Goal: Transaction & Acquisition: Book appointment/travel/reservation

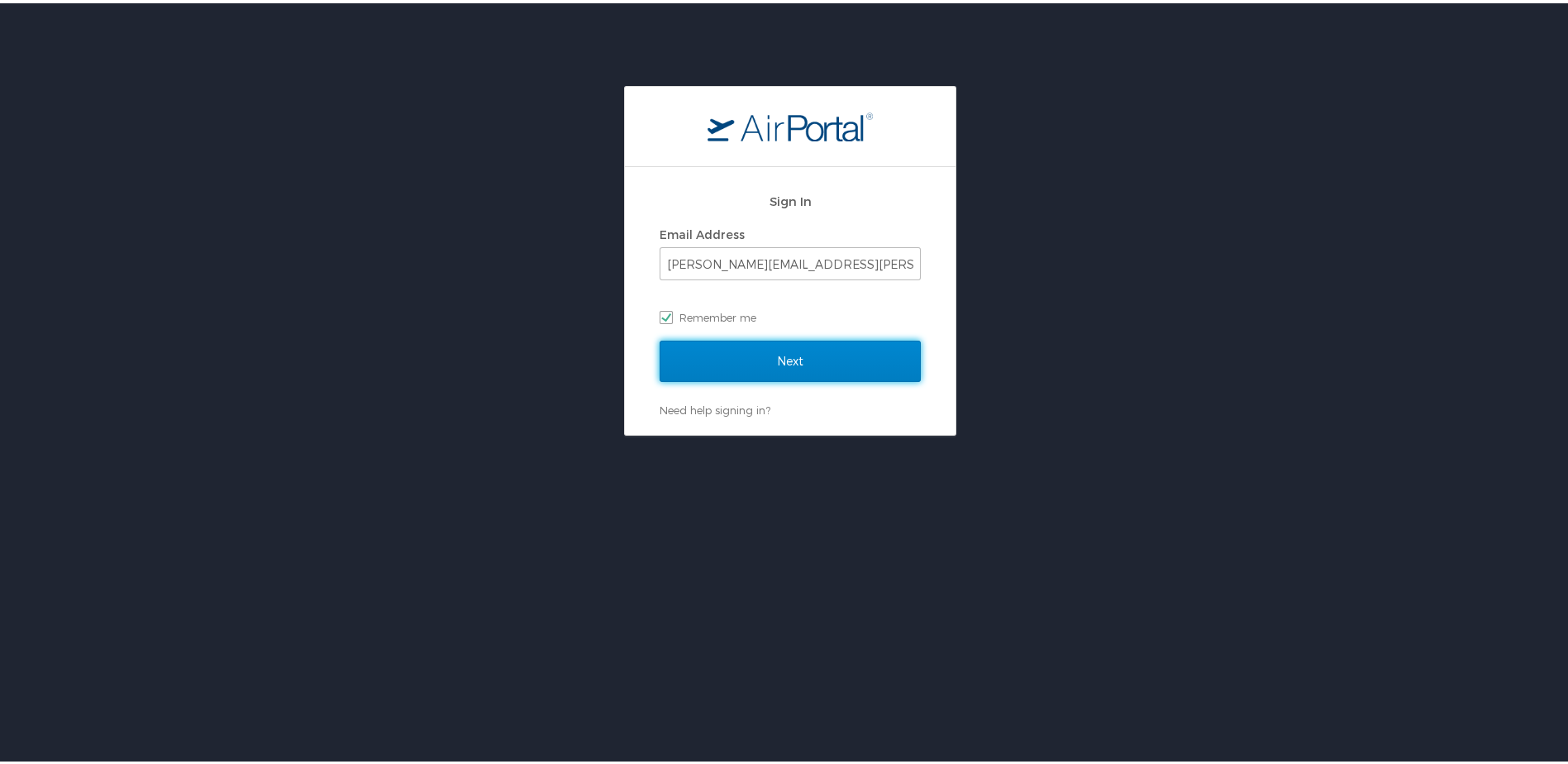
click at [791, 362] on input "Next" at bounding box center [790, 358] width 261 height 41
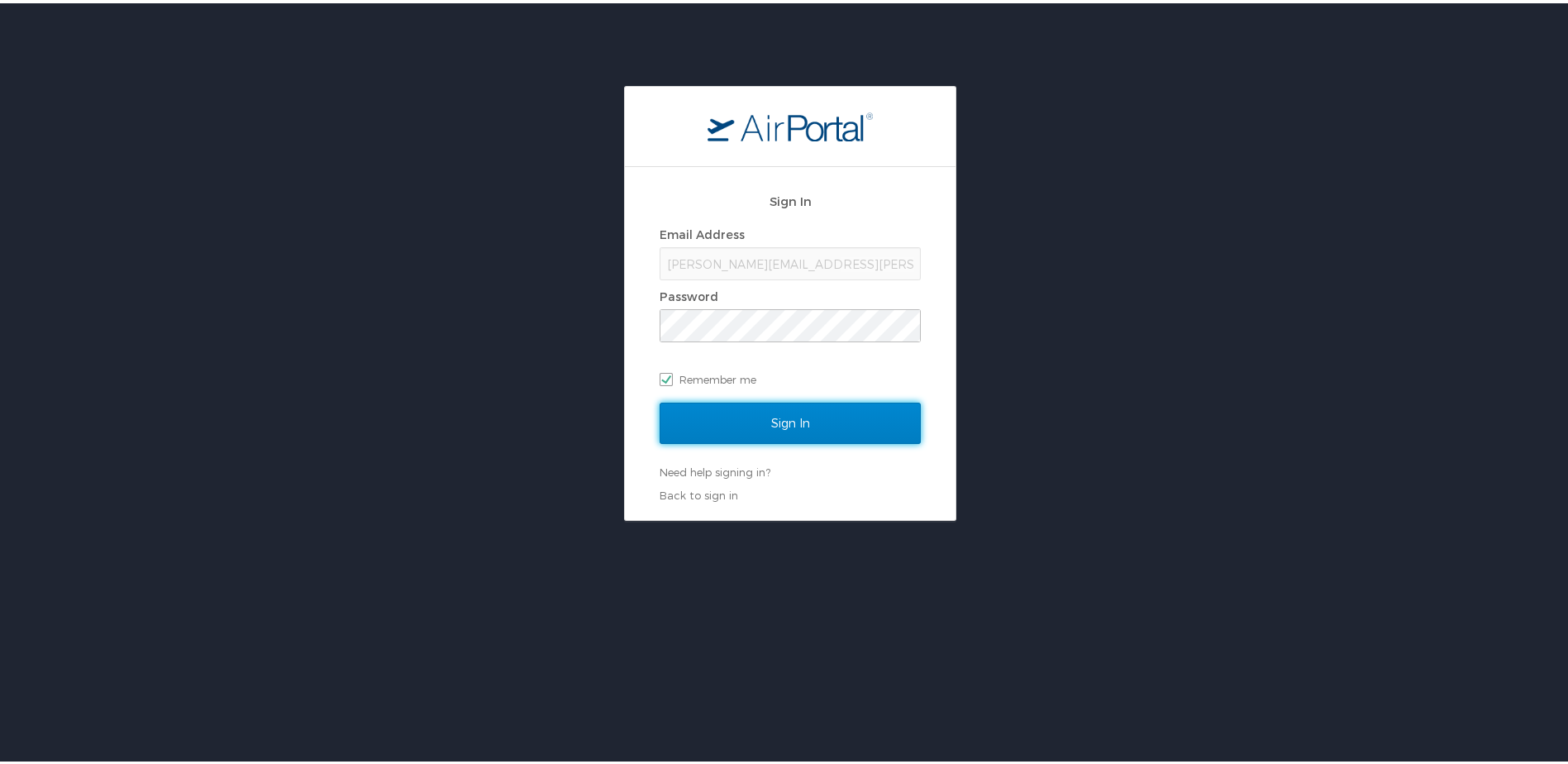
click at [726, 420] on input "Sign In" at bounding box center [790, 420] width 261 height 41
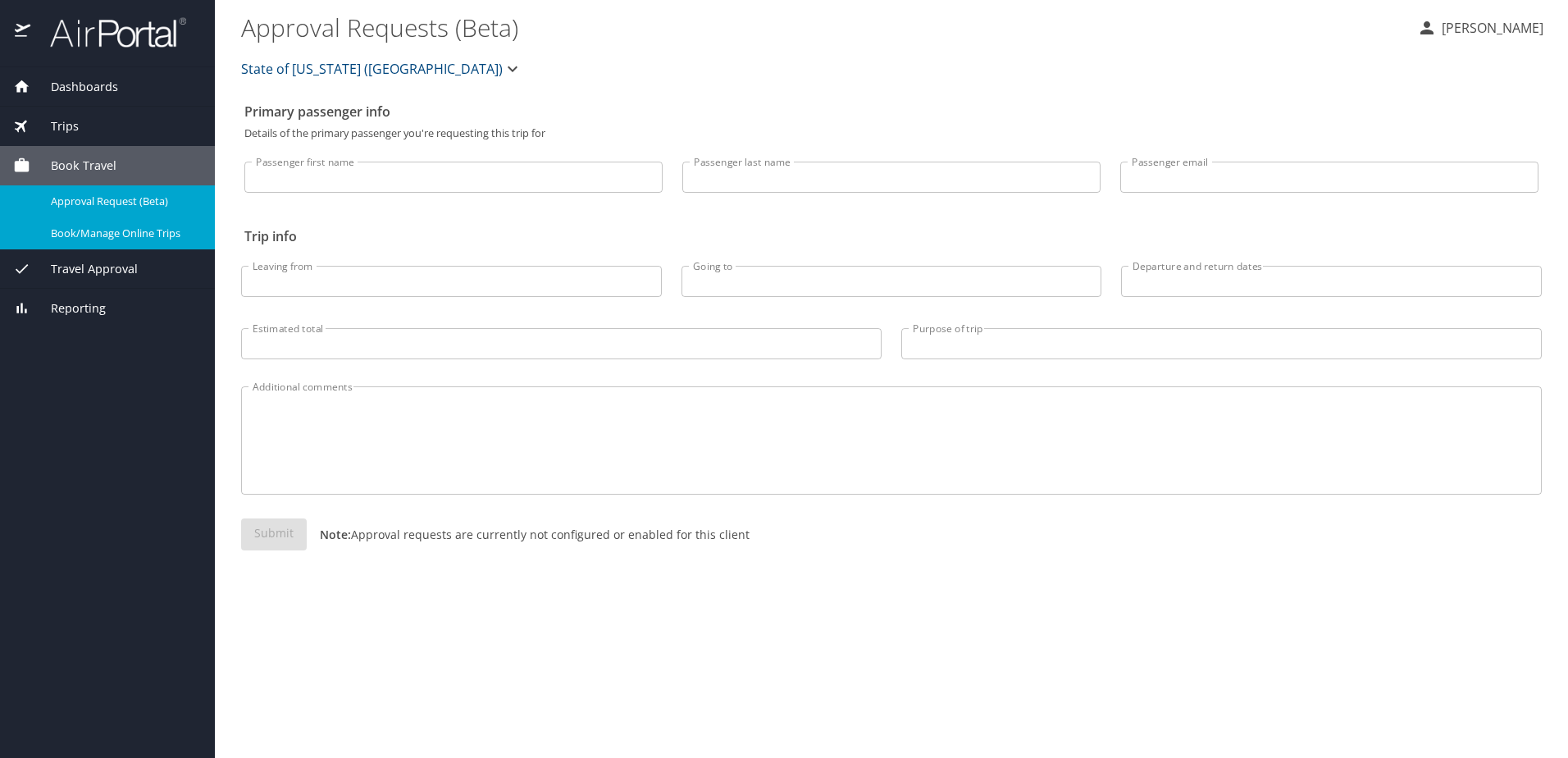
click at [180, 227] on span "Book/Manage Online Trips" at bounding box center [123, 233] width 144 height 16
